Goal: Information Seeking & Learning: Learn about a topic

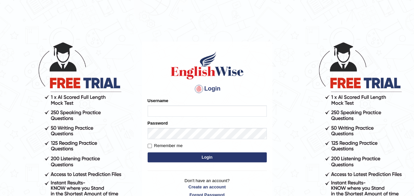
type input "Jepkoech"
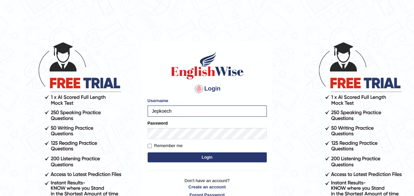
click at [195, 156] on button "Login" at bounding box center [206, 157] width 119 height 10
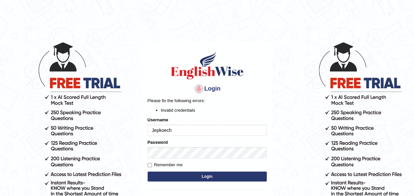
click at [185, 159] on form "Please fix the following errors: Invalid credentials Username Jepkoech Password…" at bounding box center [206, 141] width 119 height 86
click at [198, 178] on button "Login" at bounding box center [206, 177] width 119 height 10
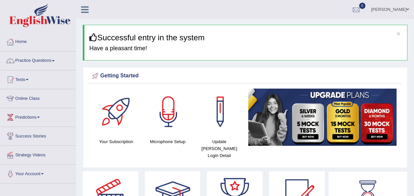
click at [55, 60] on span at bounding box center [53, 60] width 3 height 1
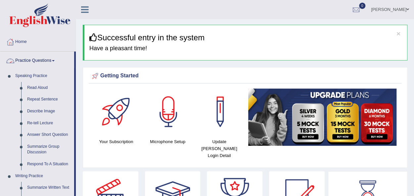
click at [56, 62] on link "Practice Questions" at bounding box center [37, 60] width 74 height 17
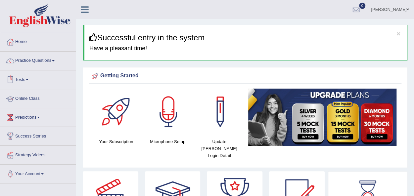
click at [28, 98] on link "Online Class" at bounding box center [37, 97] width 75 height 17
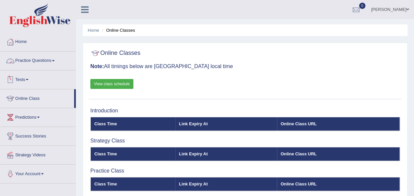
click at [55, 62] on link "Practice Questions" at bounding box center [37, 60] width 75 height 17
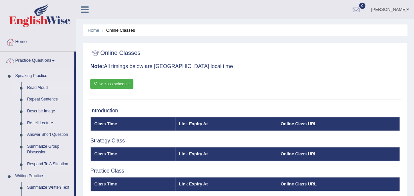
click at [40, 87] on link "Read Aloud" at bounding box center [49, 88] width 50 height 12
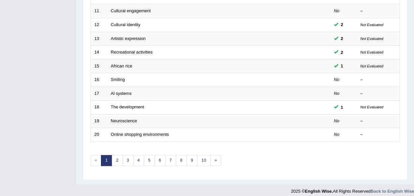
scroll to position [238, 0]
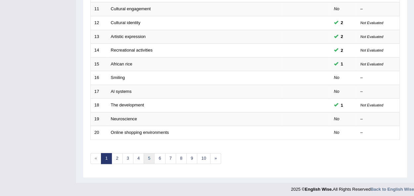
click at [146, 154] on link "5" at bounding box center [149, 158] width 11 height 11
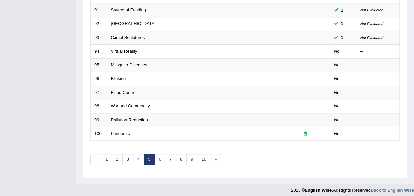
scroll to position [238, 0]
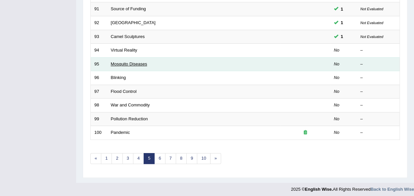
click at [122, 62] on link "Mosquito Diseases" at bounding box center [129, 64] width 36 height 5
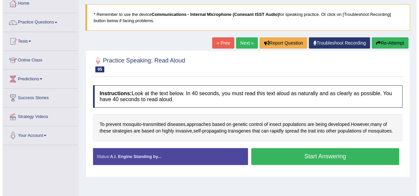
scroll to position [40, 0]
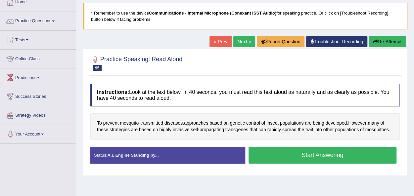
click at [331, 155] on button "Start Answering" at bounding box center [322, 155] width 148 height 17
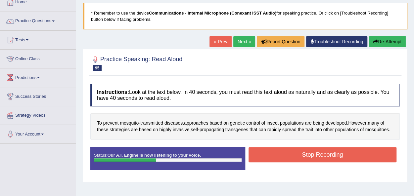
click at [331, 155] on button "Stop Recording" at bounding box center [322, 154] width 148 height 15
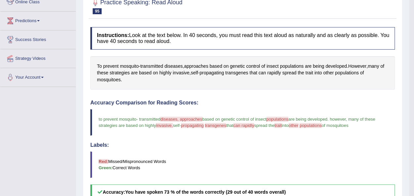
scroll to position [81, 0]
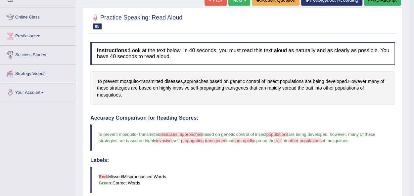
click at [235, 0] on link "Next »" at bounding box center [239, -1] width 22 height 11
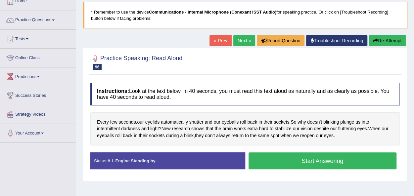
scroll to position [54, 0]
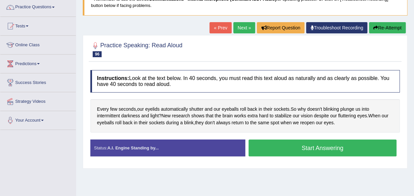
click at [238, 29] on link "Next »" at bounding box center [244, 27] width 22 height 11
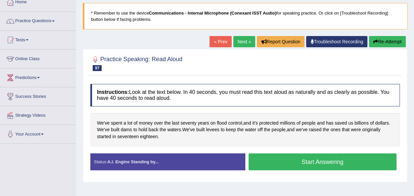
scroll to position [53, 0]
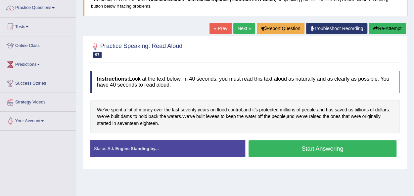
click at [261, 146] on button "Start Answering" at bounding box center [322, 148] width 148 height 17
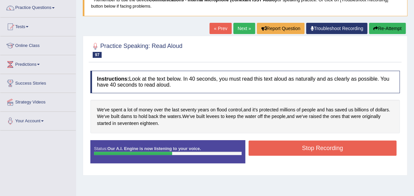
click at [261, 146] on button "Stop Recording" at bounding box center [322, 148] width 148 height 15
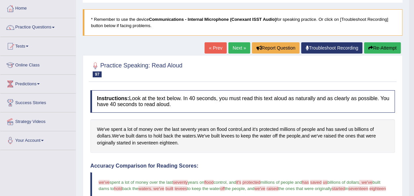
scroll to position [26, 0]
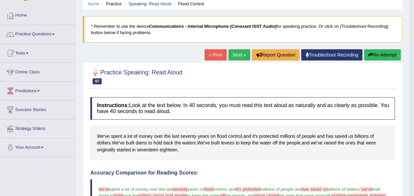
click at [368, 54] on icon "button" at bounding box center [370, 55] width 5 height 5
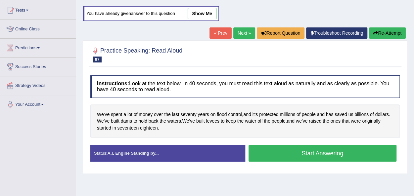
scroll to position [79, 0]
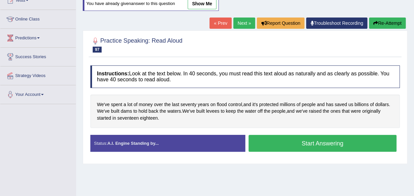
click at [321, 139] on button "Start Answering" at bounding box center [322, 143] width 148 height 17
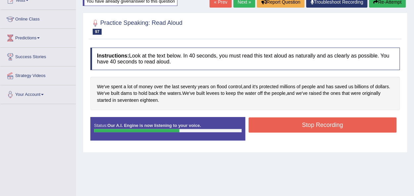
click at [314, 129] on button "Stop Recording" at bounding box center [322, 124] width 148 height 15
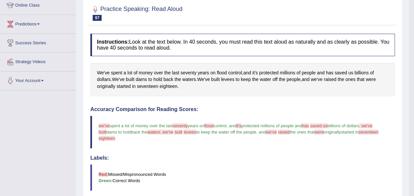
scroll to position [40, 0]
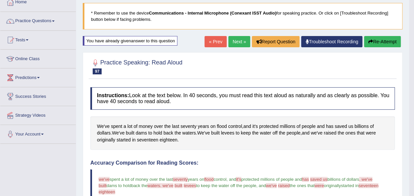
click at [237, 40] on link "Next »" at bounding box center [239, 41] width 22 height 11
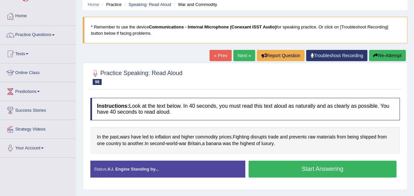
scroll to position [26, 0]
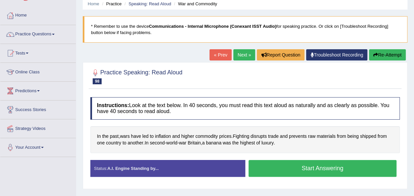
click at [293, 169] on button "Start Answering" at bounding box center [322, 168] width 148 height 17
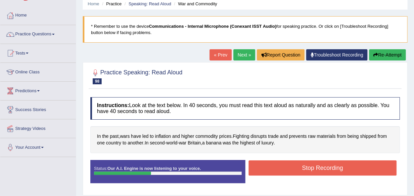
click at [293, 169] on button "Stop Recording" at bounding box center [322, 167] width 148 height 15
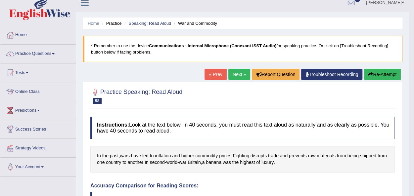
scroll to position [0, 0]
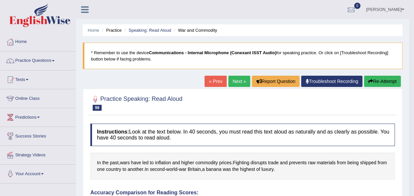
click at [233, 81] on link "Next »" at bounding box center [239, 81] width 22 height 11
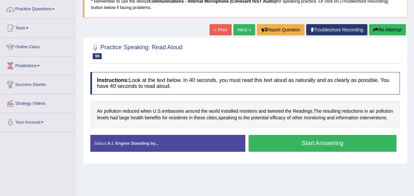
scroll to position [53, 0]
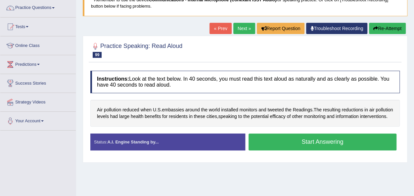
click at [298, 150] on button "Start Answering" at bounding box center [322, 142] width 148 height 17
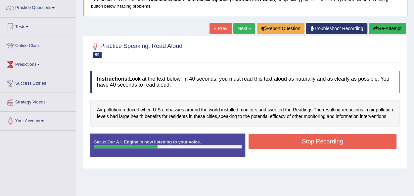
click at [298, 149] on button "Stop Recording" at bounding box center [322, 141] width 148 height 15
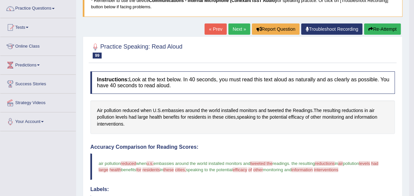
scroll to position [42, 0]
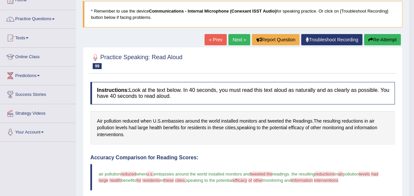
click at [238, 39] on link "Next »" at bounding box center [239, 39] width 22 height 11
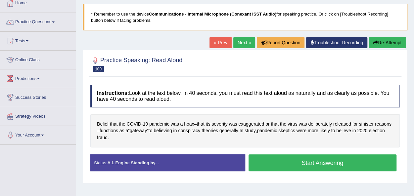
scroll to position [40, 0]
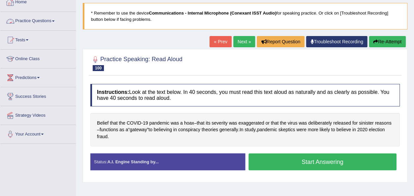
click at [55, 21] on span at bounding box center [53, 21] width 3 height 1
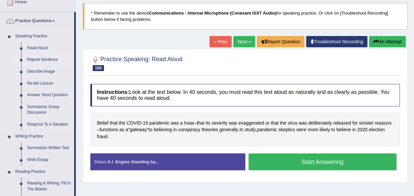
click at [40, 60] on link "Repeat Sentence" at bounding box center [49, 60] width 50 height 12
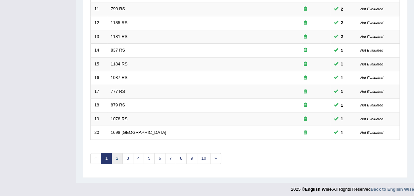
click at [116, 154] on link "2" at bounding box center [116, 158] width 11 height 11
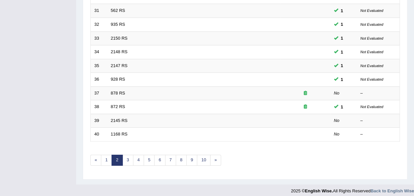
scroll to position [238, 0]
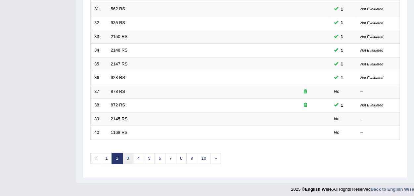
click at [127, 157] on link "3" at bounding box center [127, 158] width 11 height 11
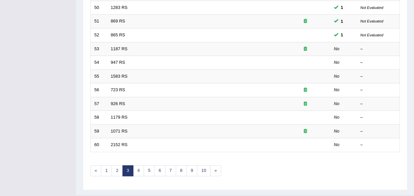
scroll to position [238, 0]
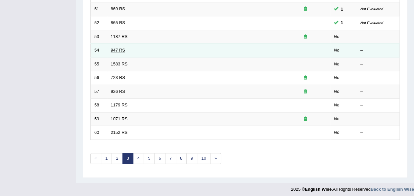
click at [116, 48] on link "947 RS" at bounding box center [118, 50] width 14 height 5
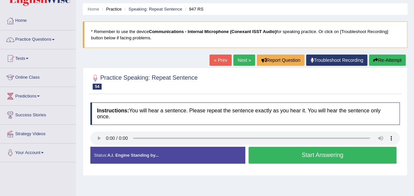
scroll to position [34, 0]
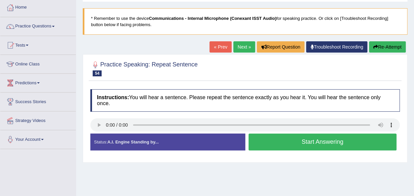
click at [262, 139] on button "Start Answering" at bounding box center [322, 142] width 148 height 17
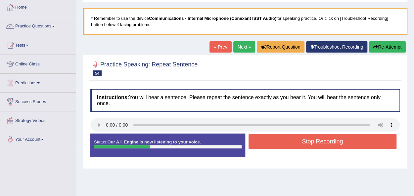
click at [262, 139] on button "Stop Recording" at bounding box center [322, 141] width 148 height 15
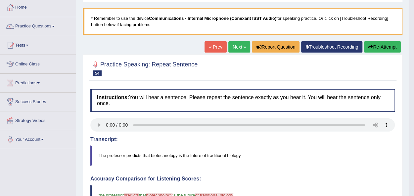
click at [238, 45] on link "Next »" at bounding box center [239, 46] width 22 height 11
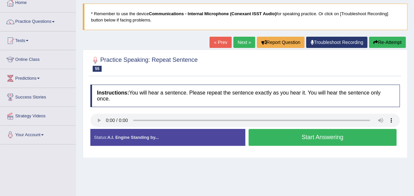
scroll to position [53, 0]
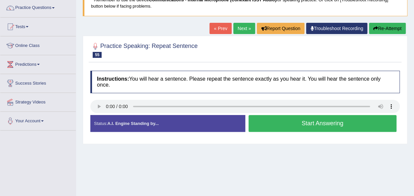
click at [272, 123] on button "Start Answering" at bounding box center [322, 123] width 148 height 17
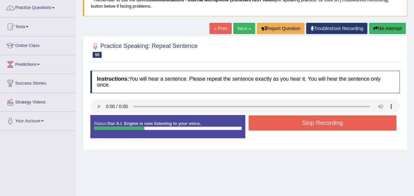
click at [272, 123] on button "Stop Recording" at bounding box center [322, 122] width 148 height 15
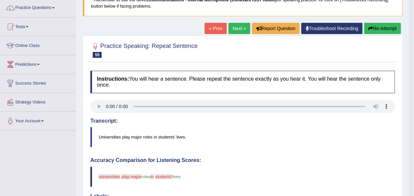
click at [236, 29] on link "Next »" at bounding box center [239, 28] width 22 height 11
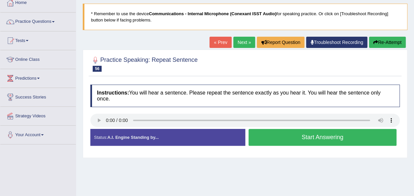
scroll to position [40, 0]
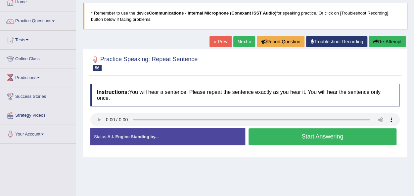
click at [265, 135] on button "Start Answering" at bounding box center [322, 136] width 148 height 17
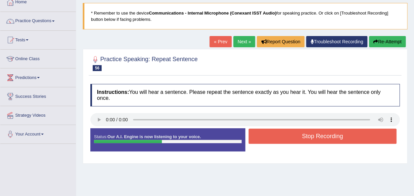
click at [265, 135] on button "Stop Recording" at bounding box center [322, 136] width 148 height 15
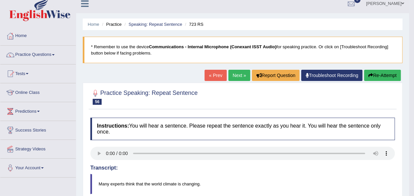
scroll to position [0, 0]
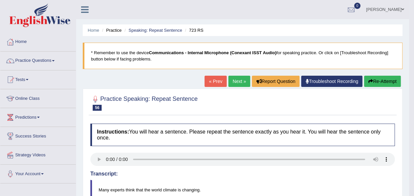
click at [235, 76] on link "Next »" at bounding box center [239, 81] width 22 height 11
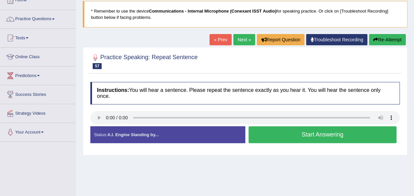
scroll to position [53, 0]
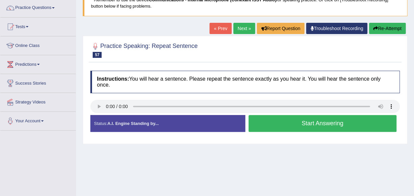
click at [255, 125] on button "Start Answering" at bounding box center [322, 123] width 148 height 17
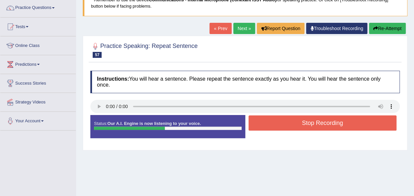
click at [255, 125] on button "Stop Recording" at bounding box center [322, 122] width 148 height 15
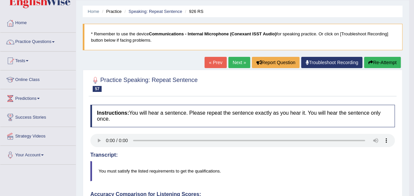
scroll to position [13, 0]
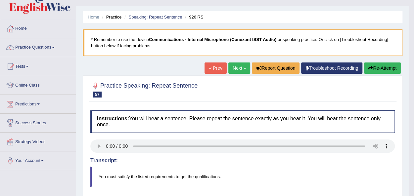
click at [237, 67] on link "Next »" at bounding box center [239, 67] width 22 height 11
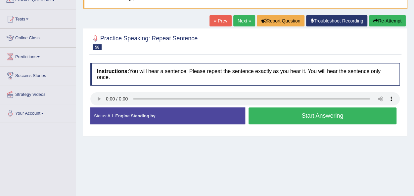
scroll to position [106, 0]
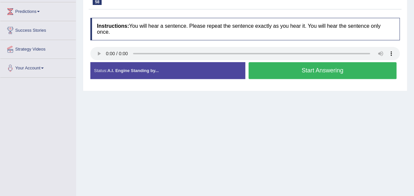
click at [264, 71] on button "Start Answering" at bounding box center [322, 70] width 148 height 17
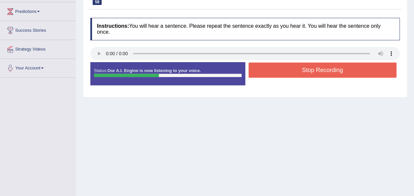
click at [264, 71] on button "Stop Recording" at bounding box center [322, 69] width 148 height 15
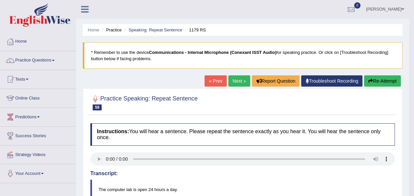
scroll to position [0, 0]
click at [239, 83] on link "Next »" at bounding box center [239, 81] width 22 height 11
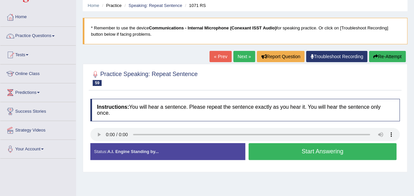
scroll to position [26, 0]
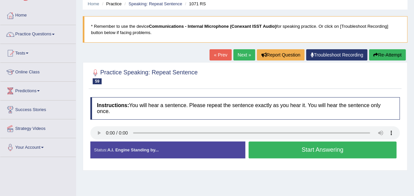
click at [262, 153] on button "Start Answering" at bounding box center [322, 150] width 148 height 17
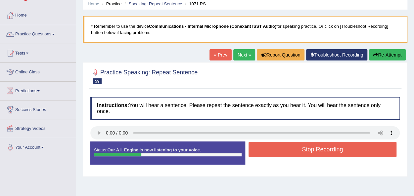
click at [262, 153] on button "Stop Recording" at bounding box center [322, 149] width 148 height 15
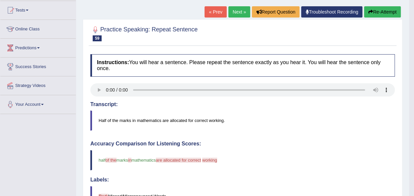
scroll to position [62, 0]
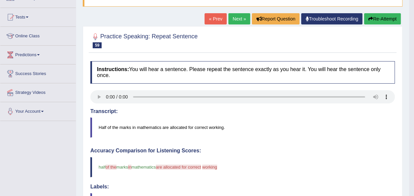
click at [235, 17] on link "Next »" at bounding box center [239, 18] width 22 height 11
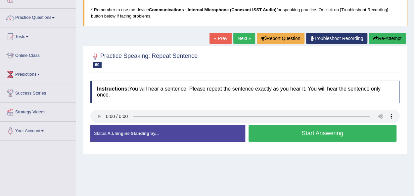
scroll to position [46, 0]
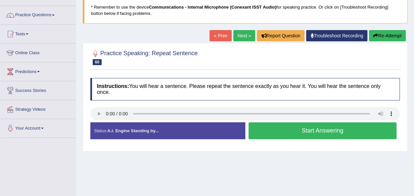
click at [269, 128] on button "Start Answering" at bounding box center [322, 130] width 148 height 17
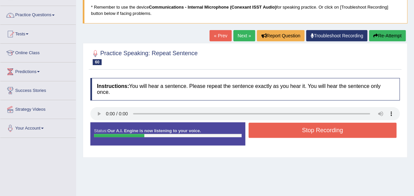
click at [269, 128] on button "Stop Recording" at bounding box center [322, 130] width 148 height 15
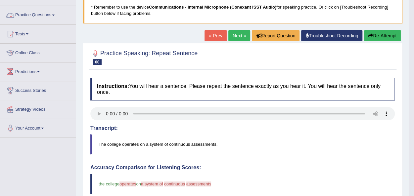
click at [56, 13] on link "Practice Questions" at bounding box center [37, 14] width 75 height 17
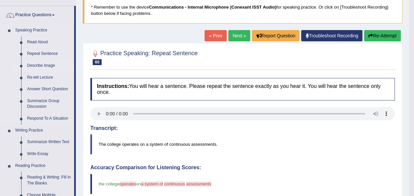
click at [38, 66] on link "Describe Image" at bounding box center [49, 66] width 50 height 12
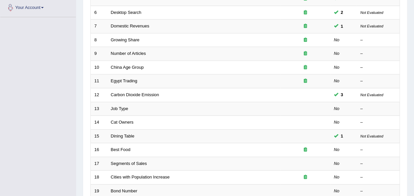
scroll to position [225, 0]
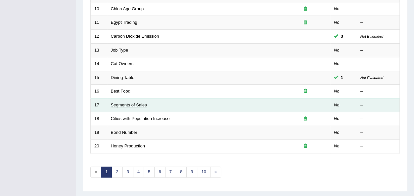
click at [119, 104] on link "Segments of Sales" at bounding box center [129, 105] width 36 height 5
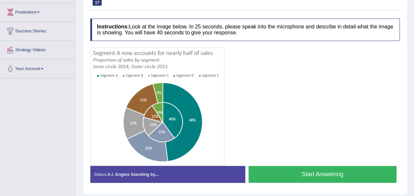
scroll to position [106, 0]
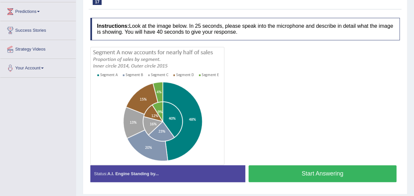
click at [288, 171] on button "Start Answering" at bounding box center [322, 173] width 148 height 17
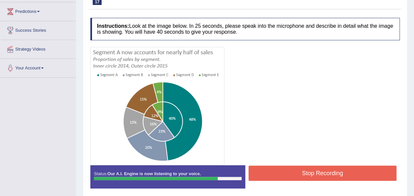
click at [288, 171] on button "Stop Recording" at bounding box center [322, 173] width 148 height 15
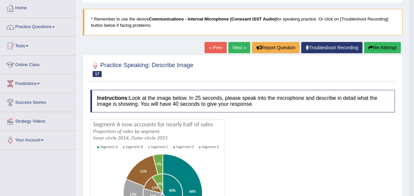
scroll to position [13, 0]
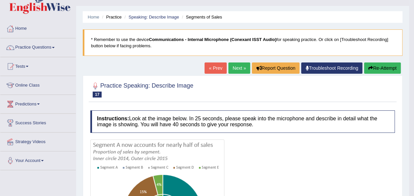
click at [236, 71] on link "Next »" at bounding box center [239, 67] width 22 height 11
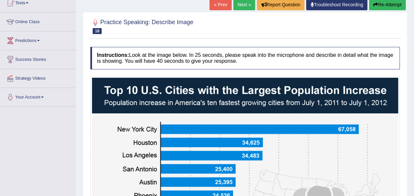
scroll to position [69, 0]
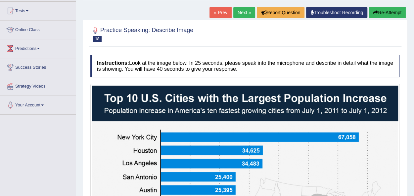
click at [237, 14] on link "Next »" at bounding box center [244, 12] width 22 height 11
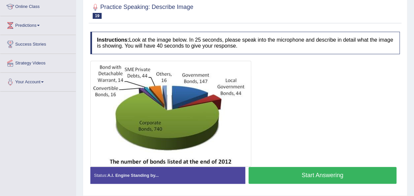
scroll to position [93, 0]
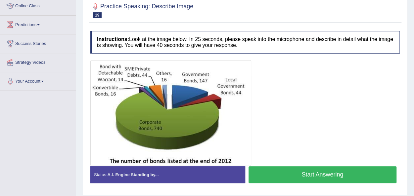
click at [297, 175] on button "Start Answering" at bounding box center [322, 174] width 148 height 17
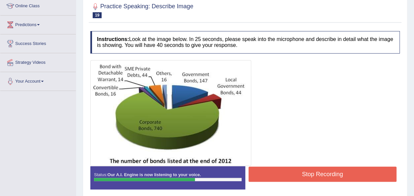
click at [297, 175] on button "Stop Recording" at bounding box center [322, 174] width 148 height 15
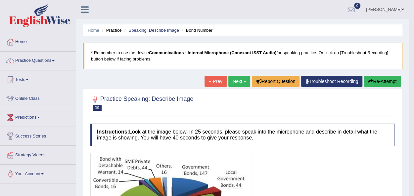
scroll to position [0, 0]
click at [57, 61] on link "Practice Questions" at bounding box center [37, 60] width 75 height 17
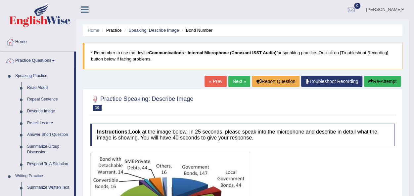
click at [46, 186] on link "Summarize Written Text" at bounding box center [49, 188] width 50 height 12
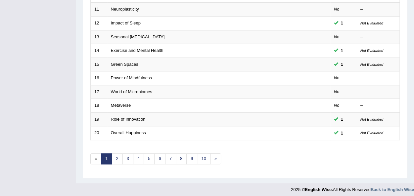
scroll to position [238, 0]
click at [116, 153] on link "2" at bounding box center [116, 158] width 11 height 11
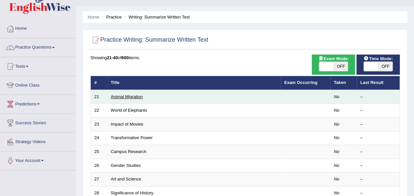
click at [122, 96] on link "Animal Migration" at bounding box center [127, 96] width 32 height 5
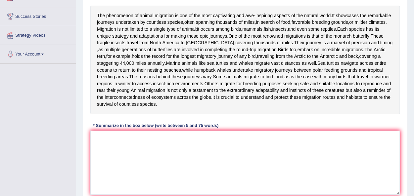
scroll to position [119, 0]
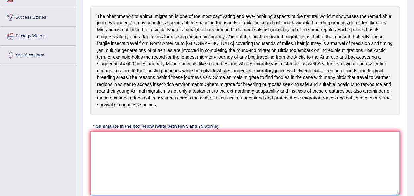
click at [122, 170] on textarea at bounding box center [244, 163] width 309 height 64
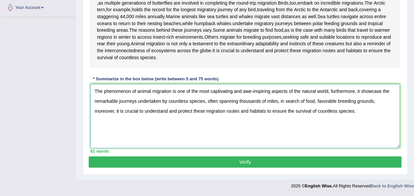
scroll to position [185, 0]
type textarea "The phenomenon of animal migration is one of the most captivating and awe-inspi…"
click at [259, 162] on button "Verify" at bounding box center [245, 161] width 312 height 11
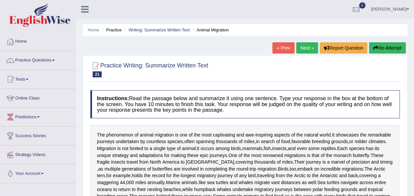
scroll to position [0, 0]
click at [305, 47] on link "Next »" at bounding box center [307, 48] width 22 height 11
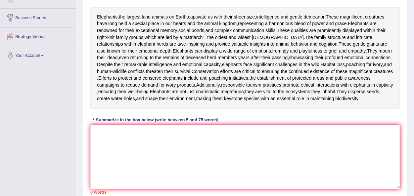
scroll to position [119, 0]
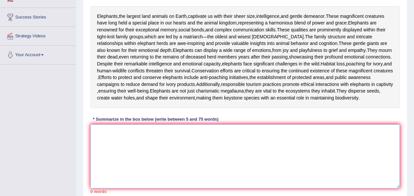
click at [152, 159] on textarea at bounding box center [244, 156] width 309 height 64
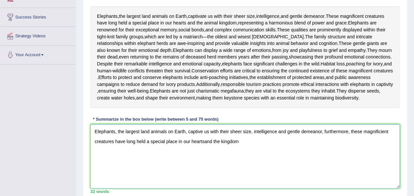
click at [220, 155] on textarea "Elephants, the largest land animals on Earth, captive us with their sheer size,…" at bounding box center [244, 156] width 309 height 64
click at [203, 156] on textarea "Elephants, the largest land animals on Earth, captive us with their sheer size,…" at bounding box center [244, 156] width 309 height 64
click at [220, 154] on textarea "Elephants, the largest land animals on Earth, captive us with their sheer size,…" at bounding box center [244, 156] width 309 height 64
click at [259, 153] on textarea "Elephants, the largest land animals on Earth, captive us with their sheer size,…" at bounding box center [244, 156] width 309 height 64
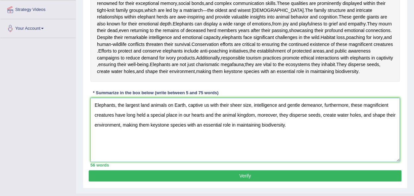
scroll to position [159, 0]
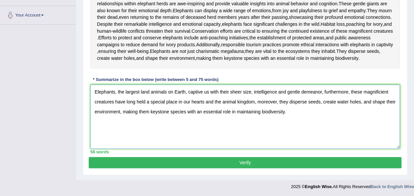
type textarea "Elephants, the largest land animals on Earth, captive us with their sheer size,…"
click at [243, 168] on button "Verify" at bounding box center [245, 162] width 312 height 11
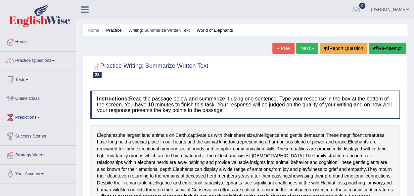
scroll to position [0, 0]
click at [302, 48] on link "Next »" at bounding box center [307, 48] width 22 height 11
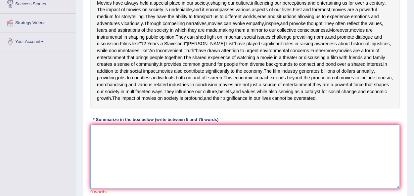
click at [154, 189] on textarea at bounding box center [244, 157] width 309 height 64
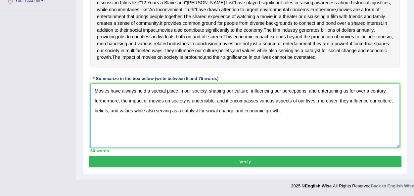
scroll to position [226, 0]
type textarea "Movies have always held a special place in our society, shaping our culture, in…"
click at [246, 162] on button "Verify" at bounding box center [245, 161] width 312 height 11
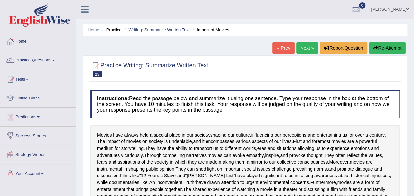
scroll to position [0, 0]
click at [306, 45] on link "Next »" at bounding box center [307, 48] width 22 height 11
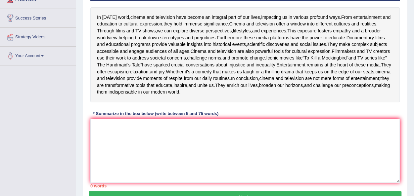
scroll to position [119, 0]
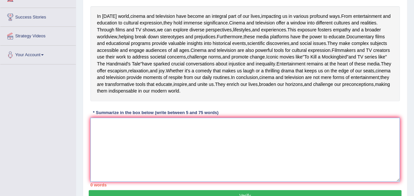
click at [145, 176] on textarea at bounding box center [244, 150] width 309 height 64
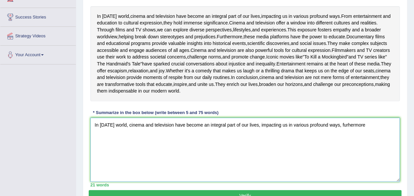
click at [354, 167] on textarea "In today's world, cinema and television have become an integral part of our liv…" at bounding box center [244, 150] width 309 height 64
click at [366, 168] on textarea "In today's world, cinema and television have become an integral part of our liv…" at bounding box center [244, 150] width 309 height 64
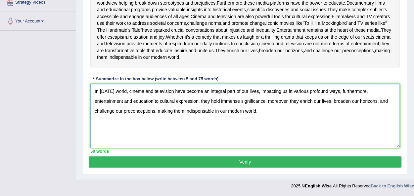
scroll to position [192, 0]
type textarea "In today's world, cinema and television have become an integral part of our liv…"
click at [250, 162] on button "Verify" at bounding box center [245, 161] width 312 height 11
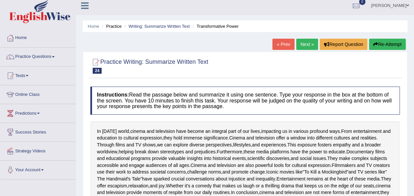
scroll to position [0, 0]
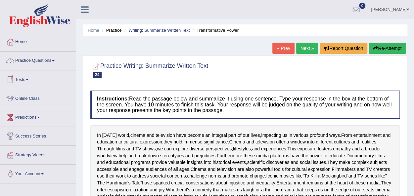
click at [54, 59] on link "Practice Questions" at bounding box center [37, 60] width 75 height 17
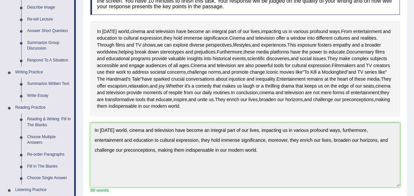
scroll to position [106, 0]
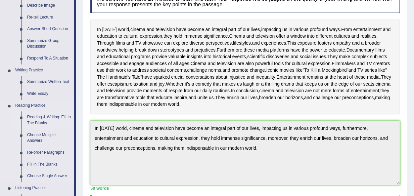
click at [39, 118] on link "Reading & Writing: Fill In The Blanks" at bounding box center [49, 120] width 50 height 18
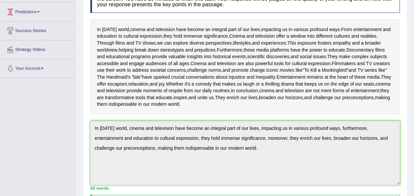
scroll to position [126, 0]
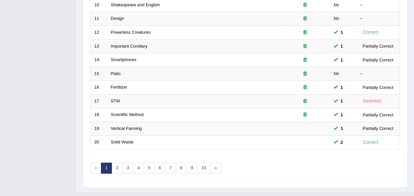
scroll to position [238, 0]
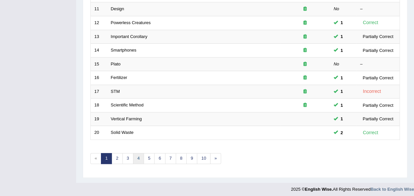
click at [136, 157] on link "4" at bounding box center [138, 158] width 11 height 11
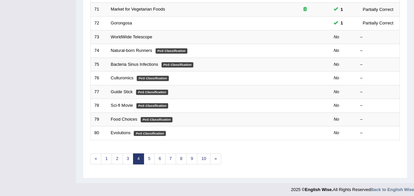
scroll to position [238, 0]
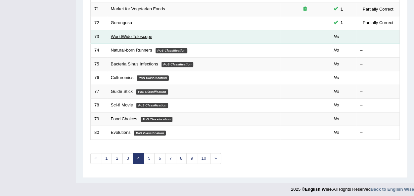
click at [120, 34] on link "WorldWide Telescope" at bounding box center [131, 36] width 41 height 5
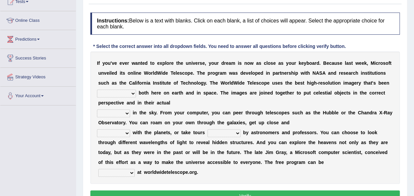
scroll to position [79, 0]
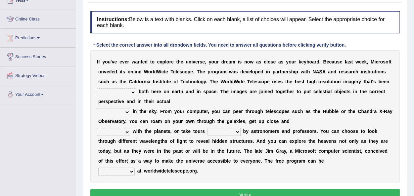
click at [132, 90] on select "degraded ascended remonstrated generated" at bounding box center [116, 92] width 39 height 8
select select "ascended"
click at [97, 88] on select "degraded ascended remonstrated generated" at bounding box center [116, 92] width 39 height 8
click at [128, 110] on select "aspects parts conditions positions" at bounding box center [113, 112] width 33 height 8
select select "aspects"
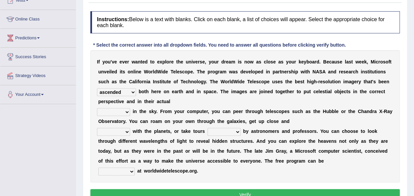
click at [97, 108] on select "aspects parts conditions positions" at bounding box center [113, 112] width 33 height 8
click at [125, 131] on select "personal individual apart polite" at bounding box center [113, 132] width 33 height 8
select select "apart"
click at [97, 128] on select "personal individual apart polite" at bounding box center [113, 132] width 33 height 8
click at [239, 130] on select "guide guided guiding to guide" at bounding box center [223, 132] width 33 height 8
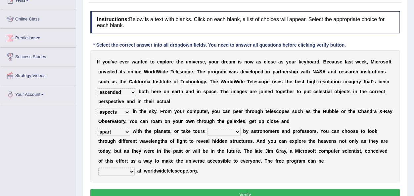
select select "guided"
click at [207, 128] on select "guide guided guiding to guide" at bounding box center [223, 132] width 33 height 8
click at [130, 168] on select "upheld downloaded loaded posted" at bounding box center [116, 172] width 36 height 8
select select "downloaded"
click at [98, 168] on select "upheld downloaded loaded posted" at bounding box center [116, 172] width 36 height 8
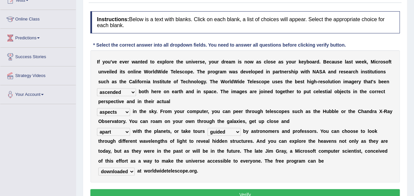
click at [160, 192] on button "Verify" at bounding box center [244, 194] width 309 height 11
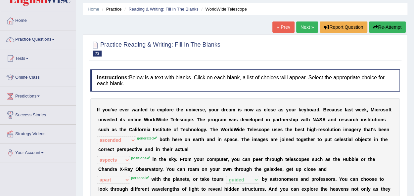
scroll to position [13, 0]
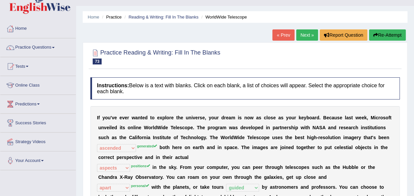
click at [306, 37] on link "Next »" at bounding box center [307, 34] width 22 height 11
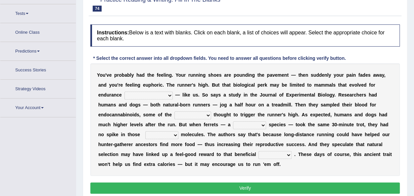
scroll to position [75, 0]
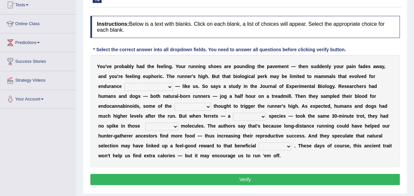
click at [151, 80] on div "Y o u ' v e p r o b a b l y h a d t h e f e e l i n g . Y o u r r u n n i n g s…" at bounding box center [244, 111] width 309 height 112
click at [155, 85] on select "[PERSON_NAME] personalize classifies exercise" at bounding box center [148, 87] width 48 height 8
select select "classifies"
click at [124, 83] on select "[PERSON_NAME] personalize classifies exercise" at bounding box center [148, 87] width 48 height 8
click at [207, 108] on select "almshouse turnarounds compounds foxhounds" at bounding box center [192, 107] width 37 height 8
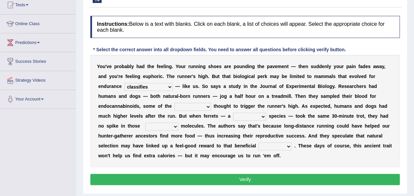
select select "turnarounds"
click at [174, 103] on select "almshouse turnarounds compounds foxhounds" at bounding box center [192, 107] width 37 height 8
click at [264, 115] on select "excellency merely faerie sedentary" at bounding box center [249, 117] width 33 height 8
click at [233, 113] on select "excellency merely faerie sedentary" at bounding box center [249, 117] width 33 height 8
click at [257, 115] on select "excellency merely faerie sedentary" at bounding box center [249, 117] width 33 height 8
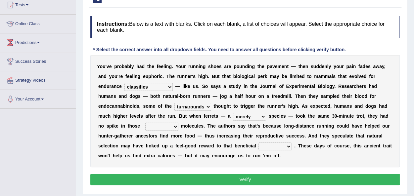
select select "sedentary"
click at [233, 113] on select "excellency merely faerie sedentary" at bounding box center [249, 117] width 33 height 8
click at [173, 128] on select "groaned feel-good inchoate loaned" at bounding box center [161, 127] width 33 height 8
select select "groaned"
click at [145, 123] on select "groaned feel-good inchoate loaned" at bounding box center [161, 127] width 33 height 8
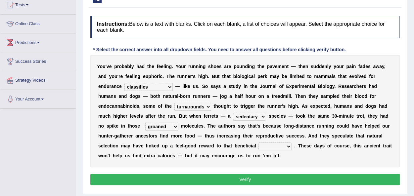
click at [287, 143] on select "wager exchanger behavior regulator" at bounding box center [274, 147] width 33 height 8
select select "regulator"
click at [258, 143] on select "wager exchanger behavior regulator" at bounding box center [274, 147] width 33 height 8
click at [252, 181] on button "Verify" at bounding box center [244, 179] width 309 height 11
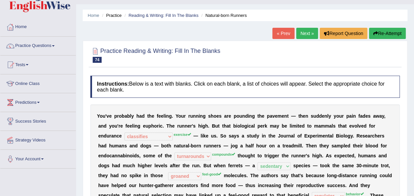
scroll to position [9, 0]
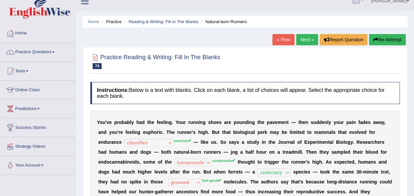
click at [304, 39] on link "Next »" at bounding box center [307, 39] width 22 height 11
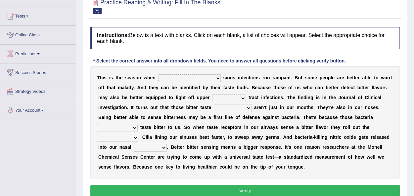
scroll to position [77, 0]
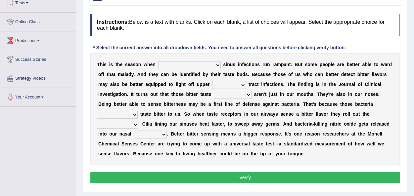
click at [188, 66] on select "conventicle [DEMOGRAPHIC_DATA] bacterial prissier" at bounding box center [189, 65] width 62 height 8
select select "[DEMOGRAPHIC_DATA]"
click at [158, 61] on select "conventicle [DEMOGRAPHIC_DATA] bacterial prissier" at bounding box center [189, 65] width 62 height 8
